Goal: Task Accomplishment & Management: Use online tool/utility

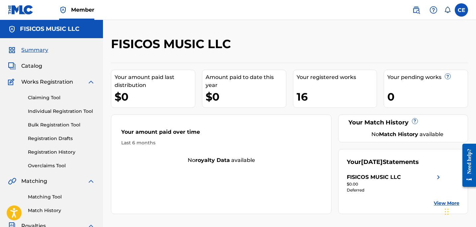
click at [29, 68] on span "Catalog" at bounding box center [31, 66] width 21 height 8
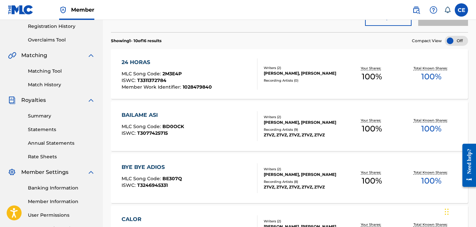
scroll to position [124, 0]
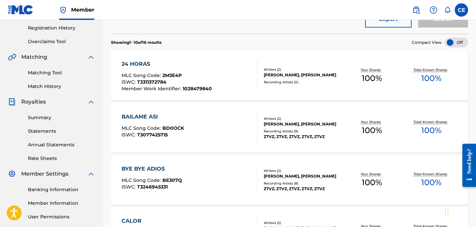
click at [153, 115] on div "BAILAME ASI" at bounding box center [153, 117] width 62 height 8
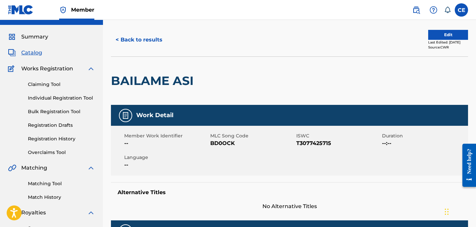
scroll to position [6, 0]
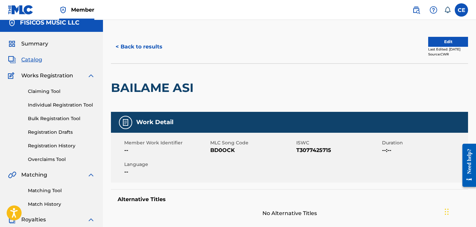
click at [441, 40] on button "Edit" at bounding box center [448, 42] width 40 height 10
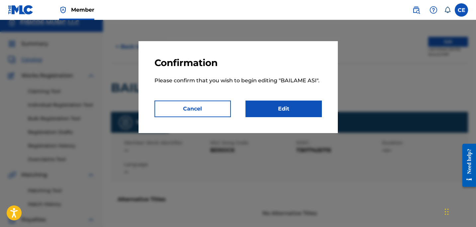
click at [264, 108] on link "Edit" at bounding box center [283, 109] width 76 height 17
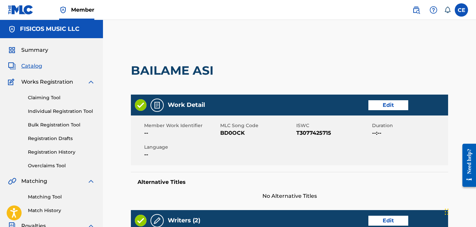
scroll to position [291, 0]
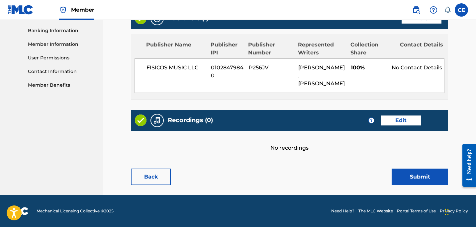
click at [401, 120] on link "Edit" at bounding box center [401, 121] width 40 height 10
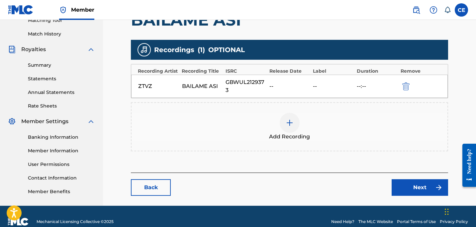
scroll to position [186, 0]
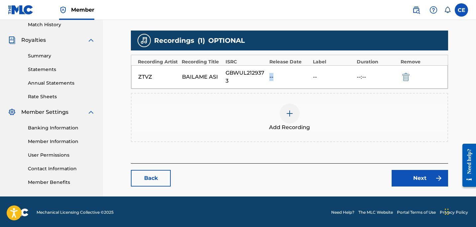
drag, startPoint x: 268, startPoint y: 77, endPoint x: 273, endPoint y: 78, distance: 5.0
click at [273, 78] on div "ZTVZ BAILAME ASI GBWUL2129373 -- -- --:--" at bounding box center [289, 76] width 316 height 23
click at [274, 78] on div "--" at bounding box center [289, 77] width 41 height 8
drag, startPoint x: 274, startPoint y: 78, endPoint x: 265, endPoint y: 78, distance: 8.3
click at [265, 78] on div "ZTVZ BAILAME ASI GBWUL2129373 -- -- --:--" at bounding box center [289, 76] width 316 height 23
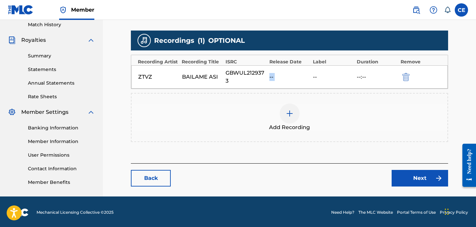
click at [155, 180] on link "Back" at bounding box center [151, 178] width 40 height 17
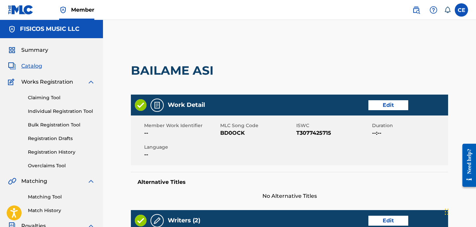
click at [35, 65] on span "Catalog" at bounding box center [31, 66] width 21 height 8
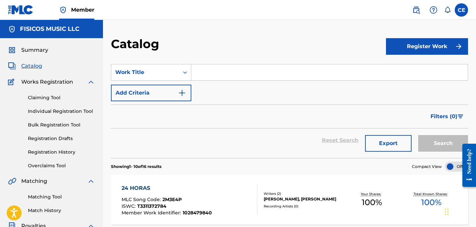
click at [48, 99] on link "Claiming Tool" at bounding box center [61, 97] width 67 height 7
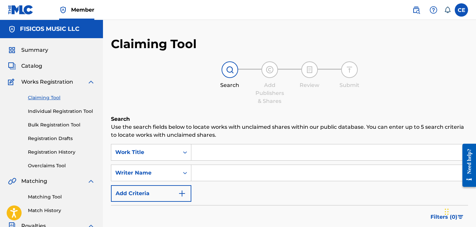
click at [37, 69] on span "Catalog" at bounding box center [31, 66] width 21 height 8
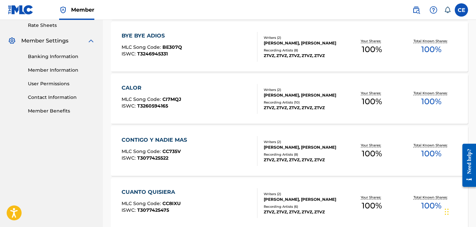
scroll to position [533, 0]
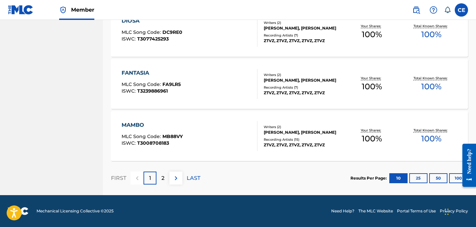
click at [134, 125] on div "MAMBO" at bounding box center [152, 125] width 61 height 8
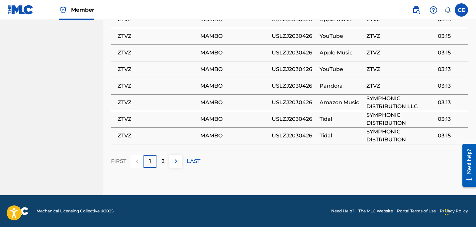
click at [173, 162] on img at bounding box center [176, 161] width 8 height 8
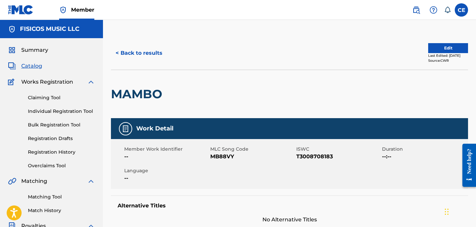
click at [442, 47] on button "Edit" at bounding box center [448, 48] width 40 height 10
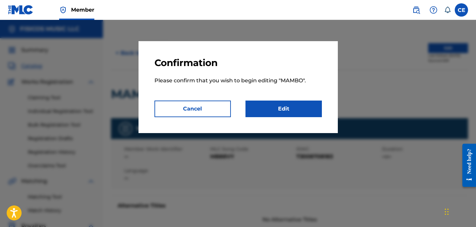
click at [297, 109] on link "Edit" at bounding box center [283, 109] width 76 height 17
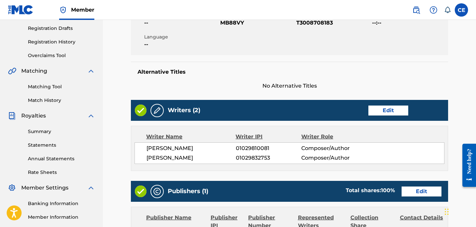
scroll to position [109, 0]
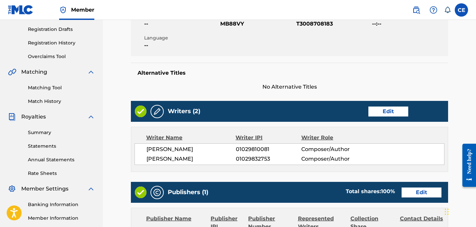
click at [56, 90] on link "Matching Tool" at bounding box center [61, 87] width 67 height 7
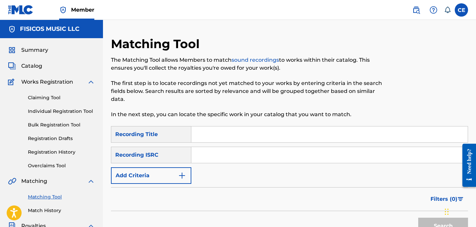
click at [202, 135] on input "Search Form" at bounding box center [329, 134] width 276 height 16
click at [207, 157] on input "Search Form" at bounding box center [329, 155] width 276 height 16
paste input "QZZEC2431105"
type input "QZZEC2431105"
click at [215, 135] on input "Search Form" at bounding box center [329, 134] width 276 height 16
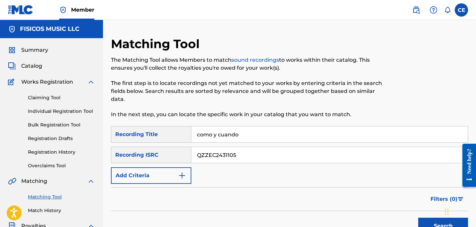
type input "como y cuando"
click at [418, 218] on button "Search" at bounding box center [443, 226] width 50 height 17
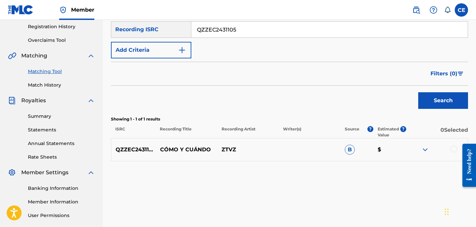
scroll to position [147, 0]
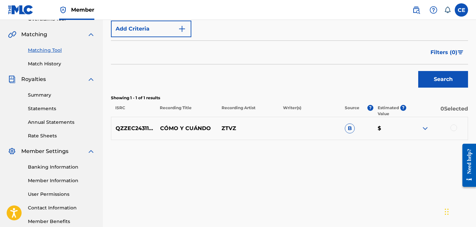
click at [424, 125] on img at bounding box center [425, 129] width 8 height 8
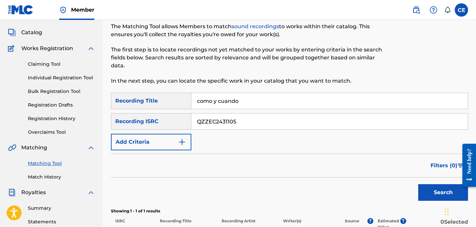
scroll to position [28, 0]
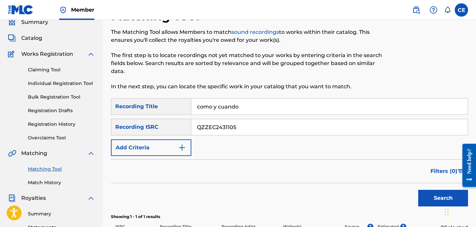
drag, startPoint x: 254, startPoint y: 127, endPoint x: 90, endPoint y: 111, distance: 165.1
click at [94, 110] on main "FISICOS MUSIC LLC Summary Catalog Works Registration Claiming Tool Individual R…" at bounding box center [238, 172] width 476 height 360
paste input "USLZJ2030426"
type input "USLZJ2030426"
drag, startPoint x: 245, startPoint y: 107, endPoint x: 81, endPoint y: 92, distance: 165.4
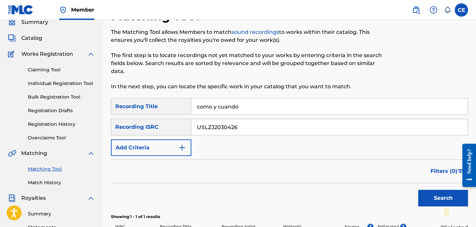
click at [92, 92] on main "FISICOS MUSIC LLC Summary Catalog Works Registration Claiming Tool Individual R…" at bounding box center [238, 172] width 476 height 360
type input "mambo"
click at [418, 190] on button "Search" at bounding box center [443, 198] width 50 height 17
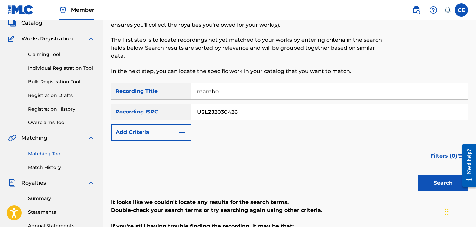
scroll to position [44, 0]
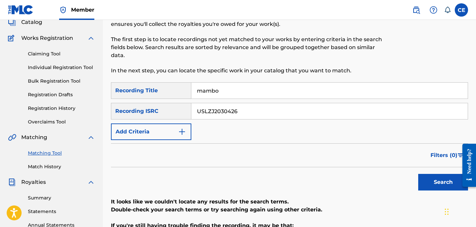
click at [443, 180] on button "Search" at bounding box center [443, 182] width 50 height 17
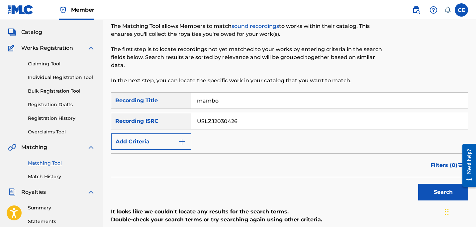
scroll to position [0, 0]
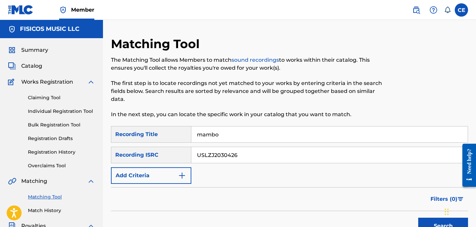
drag, startPoint x: 239, startPoint y: 141, endPoint x: 195, endPoint y: 137, distance: 44.1
click at [195, 137] on input "mambo" at bounding box center [329, 134] width 276 height 16
drag, startPoint x: 254, startPoint y: 158, endPoint x: 133, endPoint y: 127, distance: 125.1
click at [147, 135] on div "SearchWithCriteriaa23fb195-c130-48b6-8ef0-1515fe1216e9 Recording Title SearchWi…" at bounding box center [289, 155] width 357 height 58
paste input "GBRKQ2257604"
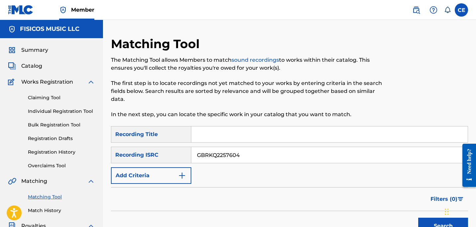
type input "GBRKQ2257604"
click at [236, 137] on input "Search Form" at bounding box center [329, 134] width 276 height 16
click at [418, 218] on button "Search" at bounding box center [443, 226] width 50 height 17
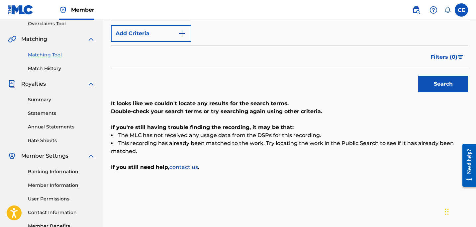
scroll to position [47, 0]
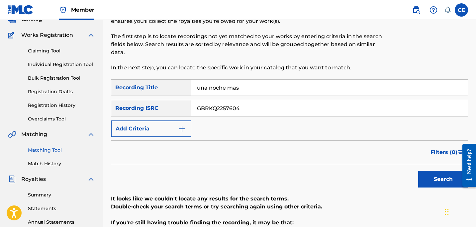
click at [447, 177] on button "Search" at bounding box center [443, 179] width 50 height 17
drag, startPoint x: 253, startPoint y: 92, endPoint x: 103, endPoint y: 92, distance: 149.7
click at [103, 92] on div "Matching Tool The Matching Tool allows Members to match sound recordings to wor…" at bounding box center [289, 161] width 373 height 343
drag, startPoint x: 255, startPoint y: 88, endPoint x: 102, endPoint y: 17, distance: 168.9
click at [107, 21] on div "Matching Tool The Matching Tool allows Members to match sound recordings to wor…" at bounding box center [289, 161] width 373 height 343
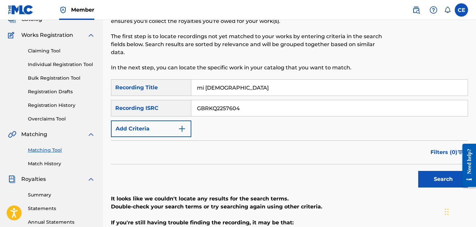
type input "mi [DEMOGRAPHIC_DATA]"
drag, startPoint x: 249, startPoint y: 113, endPoint x: 127, endPoint y: 46, distance: 138.8
click at [134, 52] on div "Matching Tool The Matching Tool allows Members to match sound recordings to wor…" at bounding box center [289, 161] width 357 height 343
paste input "QZWV32448084"
type input "QZWV32448084"
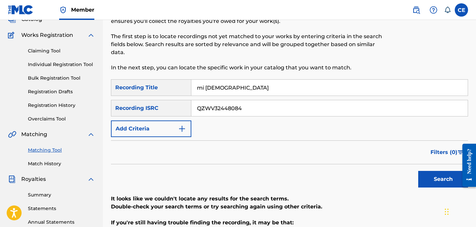
click at [434, 181] on button "Search" at bounding box center [443, 179] width 50 height 17
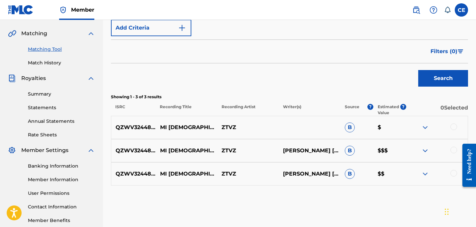
scroll to position [148, 0]
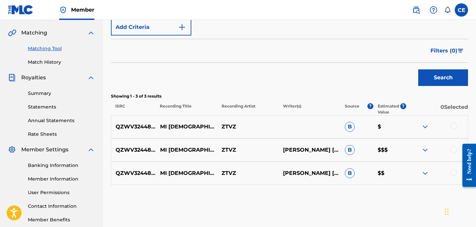
click at [426, 172] on img at bounding box center [425, 173] width 8 height 8
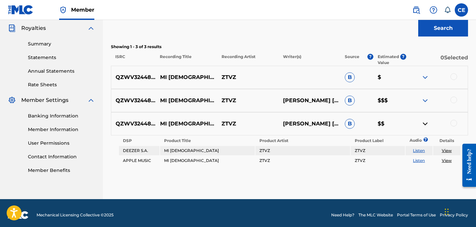
scroll to position [199, 0]
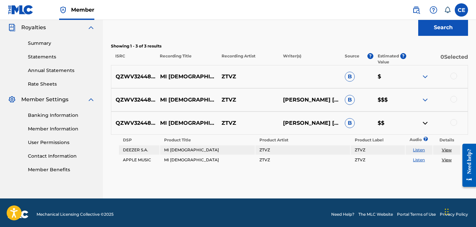
click at [424, 103] on img at bounding box center [425, 100] width 8 height 8
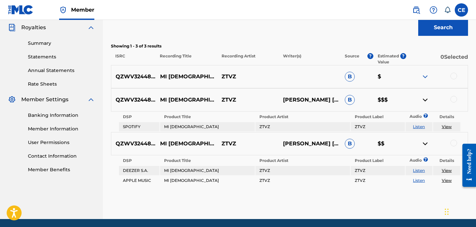
click at [426, 75] on img at bounding box center [425, 77] width 8 height 8
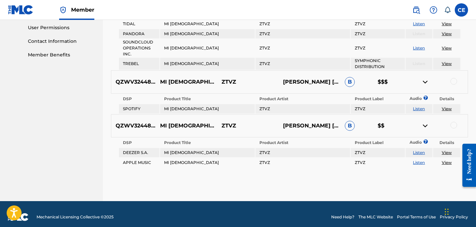
scroll to position [315, 0]
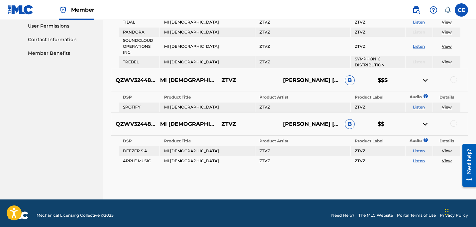
click at [446, 161] on link "View" at bounding box center [447, 160] width 10 height 5
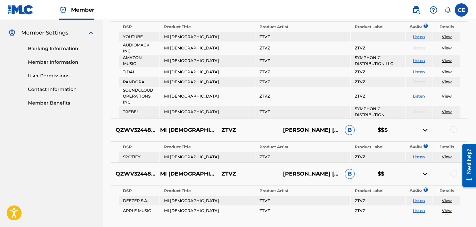
scroll to position [298, 0]
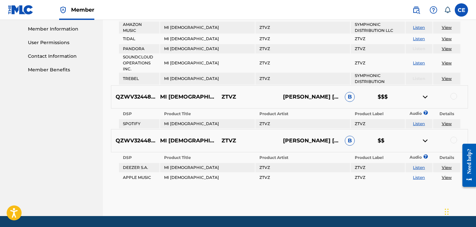
click at [450, 168] on link "View" at bounding box center [447, 167] width 10 height 5
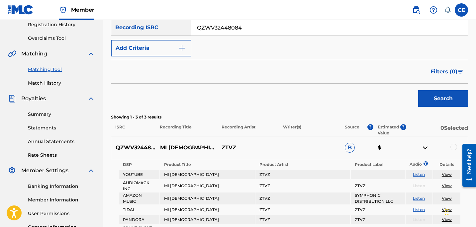
scroll to position [143, 0]
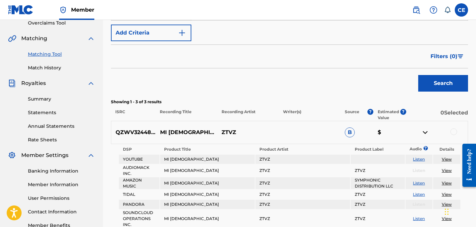
click at [455, 131] on div at bounding box center [453, 131] width 7 height 7
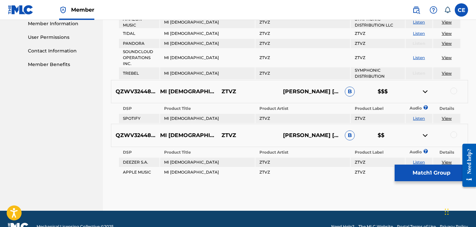
scroll to position [318, 0]
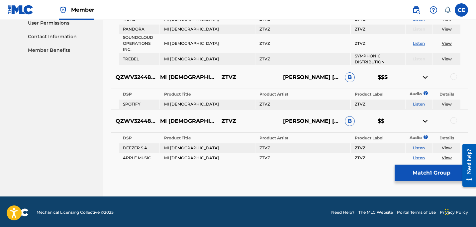
click at [122, 158] on td "APPLE MUSIC" at bounding box center [139, 157] width 41 height 9
click at [134, 158] on td "APPLE MUSIC" at bounding box center [139, 157] width 41 height 9
click at [135, 143] on td "DEEZER S.A." at bounding box center [139, 147] width 41 height 9
click at [140, 111] on div "QZWV32448084 MI [DEMOGRAPHIC_DATA] ZTVZ [PERSON_NAME] [PERSON_NAME], [PERSON_NA…" at bounding box center [289, 121] width 357 height 23
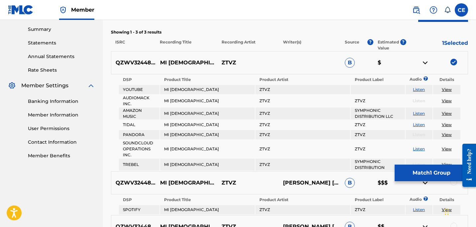
scroll to position [167, 0]
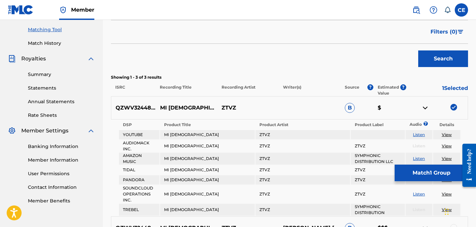
click at [454, 107] on img at bounding box center [453, 107] width 7 height 7
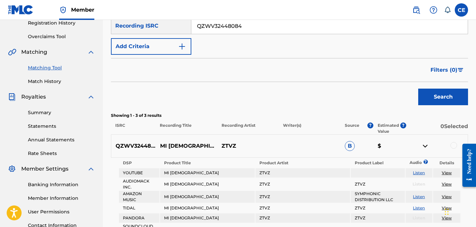
scroll to position [129, 0]
click at [452, 148] on div at bounding box center [453, 145] width 7 height 7
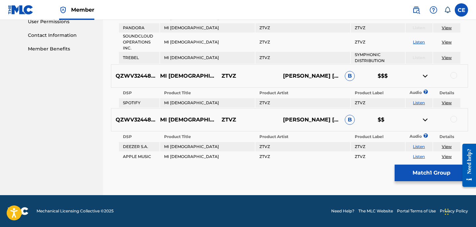
scroll to position [312, 0]
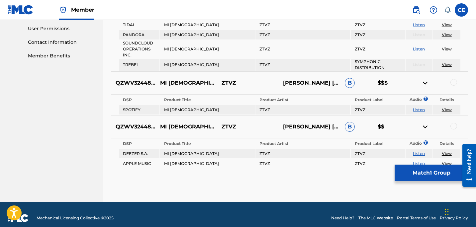
click at [454, 80] on div at bounding box center [453, 82] width 7 height 7
click at [456, 127] on div at bounding box center [453, 126] width 7 height 7
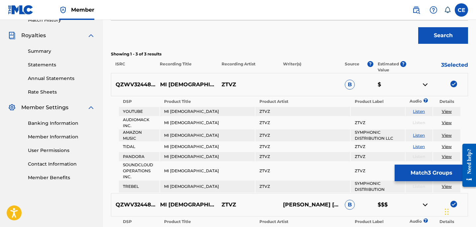
scroll to position [192, 0]
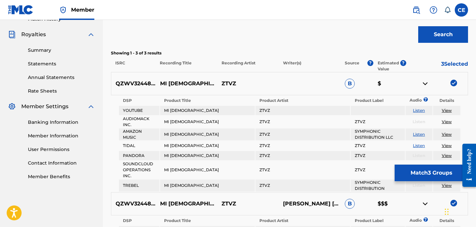
click at [424, 172] on button "Match 3 Groups" at bounding box center [430, 173] width 73 height 17
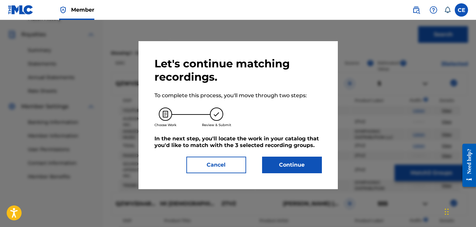
click at [289, 163] on button "Continue" at bounding box center [292, 165] width 60 height 17
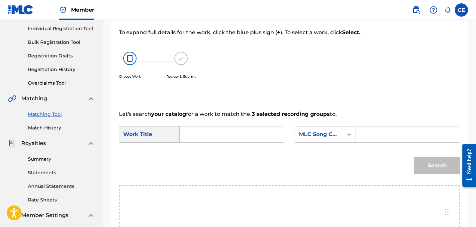
scroll to position [82, 0]
click at [243, 134] on input "Search Form" at bounding box center [231, 135] width 93 height 16
type input "mi [DEMOGRAPHIC_DATA]"
click at [400, 134] on input "Search Form" at bounding box center [407, 135] width 93 height 16
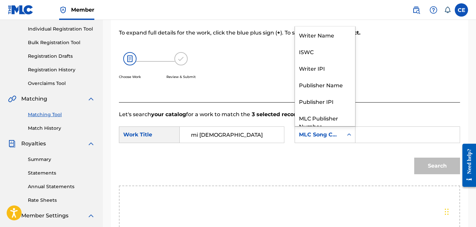
click at [329, 132] on div "MLC Song Code" at bounding box center [319, 135] width 40 height 8
click at [337, 33] on div "Writer Name" at bounding box center [325, 34] width 60 height 17
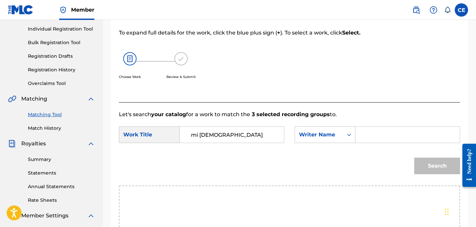
click at [368, 139] on input "Search Form" at bounding box center [407, 135] width 93 height 16
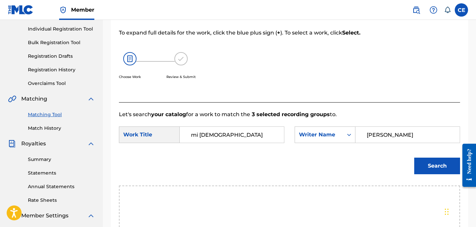
click at [414, 158] on button "Search" at bounding box center [437, 166] width 46 height 17
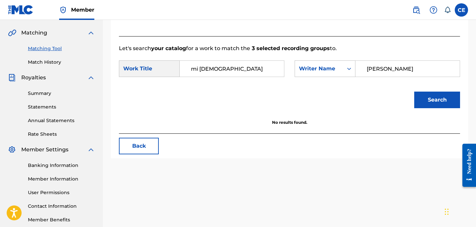
scroll to position [148, 0]
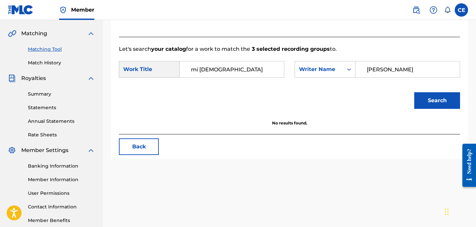
type input "[PERSON_NAME]"
click at [414, 92] on button "Search" at bounding box center [437, 100] width 46 height 17
drag, startPoint x: 427, startPoint y: 67, endPoint x: 243, endPoint y: 55, distance: 184.0
click at [243, 55] on form "SearchWithCriteriac0c14e82-ff02-42b9-8bbb-34d23337a3ed Work Title mi [DEMOGRAPH…" at bounding box center [289, 86] width 341 height 67
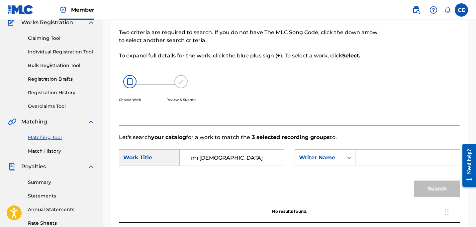
scroll to position [0, 0]
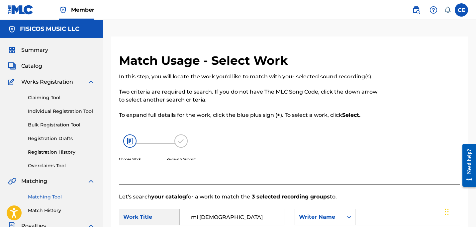
click at [33, 64] on span "Catalog" at bounding box center [31, 66] width 21 height 8
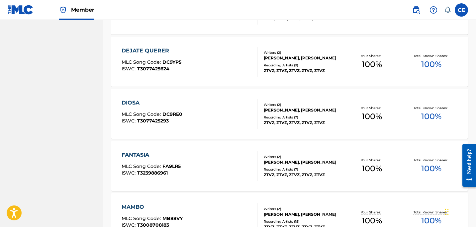
scroll to position [533, 0]
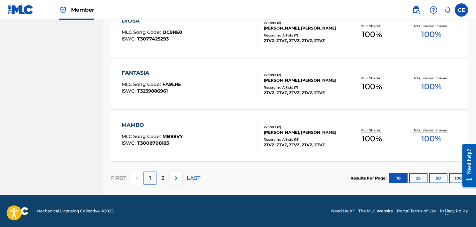
click at [177, 181] on img at bounding box center [176, 178] width 8 height 8
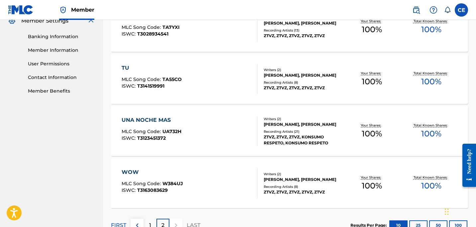
scroll to position [324, 0]
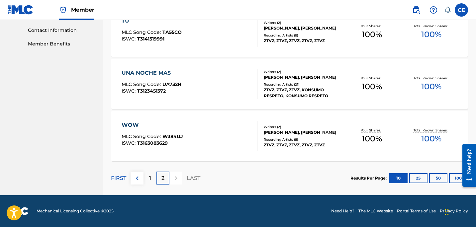
click at [150, 177] on p "1" at bounding box center [150, 178] width 2 height 8
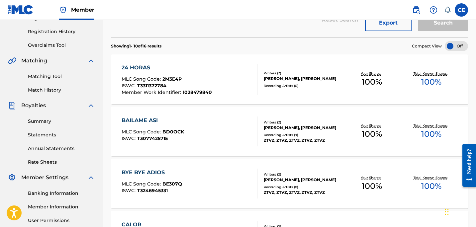
scroll to position [112, 0]
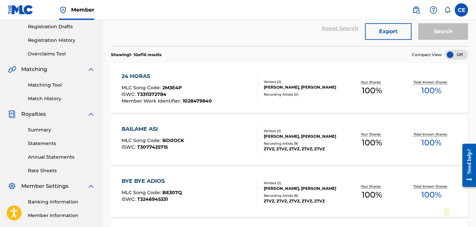
click at [53, 88] on link "Matching Tool" at bounding box center [61, 85] width 67 height 7
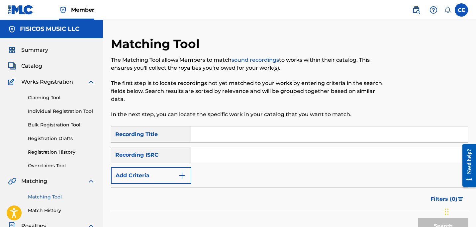
click at [207, 135] on input "Search Form" at bounding box center [329, 134] width 276 height 16
type input "24 horas"
click at [229, 156] on input "Search Form" at bounding box center [329, 155] width 276 height 16
paste input "GBRKQ2566852"
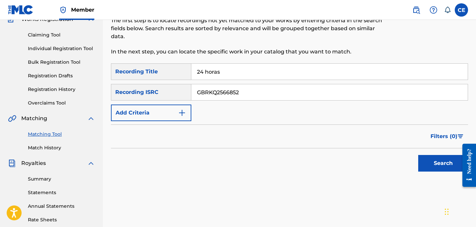
scroll to position [63, 0]
type input "GBRKQ2566852"
click at [448, 169] on button "Search" at bounding box center [443, 163] width 50 height 17
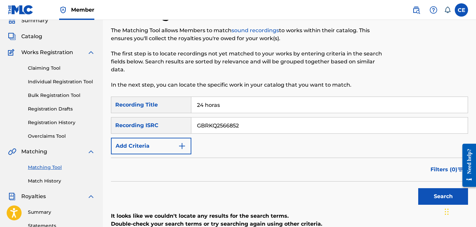
scroll to position [0, 0]
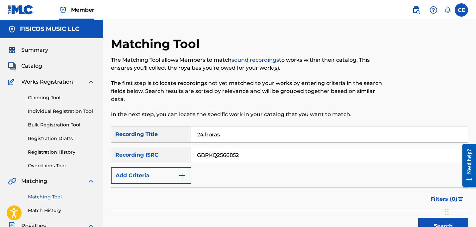
drag, startPoint x: 240, startPoint y: 134, endPoint x: 115, endPoint y: 117, distance: 126.6
click at [116, 118] on div "Matching Tool The Matching Tool allows Members to match sound recordings to wor…" at bounding box center [289, 208] width 357 height 343
click at [418, 218] on button "Search" at bounding box center [443, 226] width 50 height 17
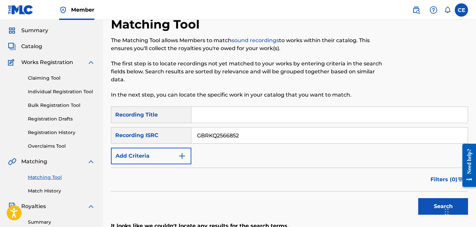
scroll to position [21, 0]
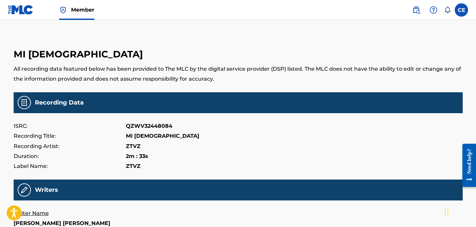
click at [71, 70] on p "All recording data featured below has been provided to The MLC by the digital s…" at bounding box center [238, 74] width 449 height 20
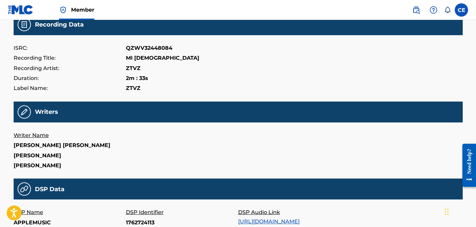
scroll to position [78, 0]
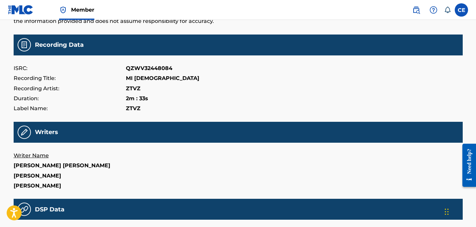
scroll to position [70, 0]
